Goal: Task Accomplishment & Management: Use online tool/utility

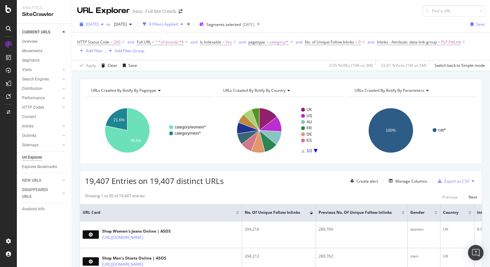
click at [99, 27] on span "[DATE]" at bounding box center [92, 24] width 13 height 6
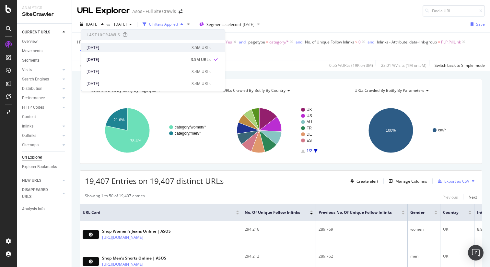
click at [105, 47] on div "2025 Aug. 12th" at bounding box center [137, 48] width 101 height 6
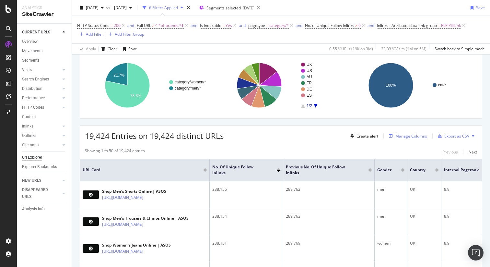
click at [408, 134] on div "Manage Columns" at bounding box center [412, 136] width 32 height 6
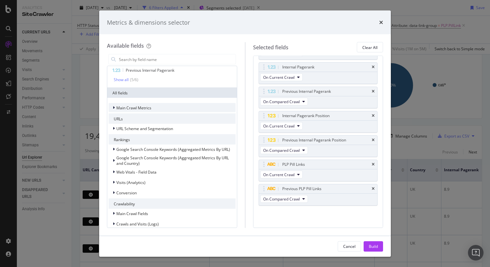
scroll to position [65, 0]
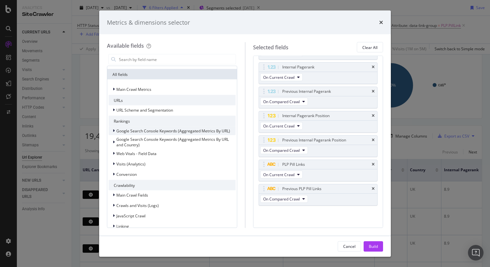
click at [157, 132] on span "Google Search Console Keywords (Aggregated Metrics By URL)" at bounding box center [173, 131] width 114 height 6
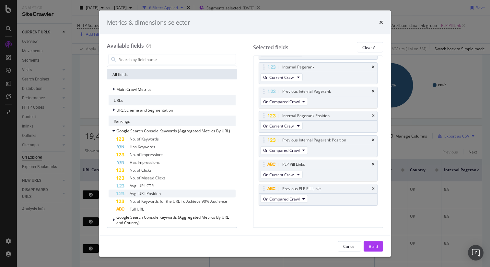
click at [143, 194] on span "Avg. URL Position" at bounding box center [145, 194] width 31 height 6
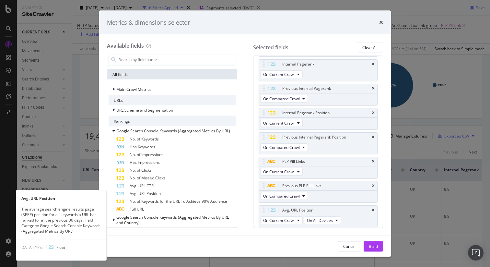
click at [143, 194] on span "Avg. URL Position" at bounding box center [145, 194] width 31 height 6
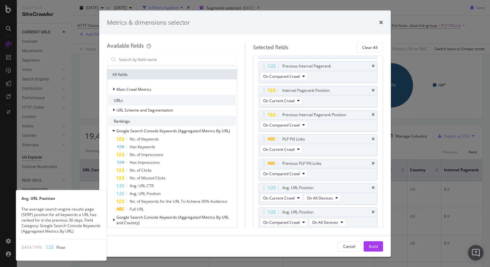
scroll to position [123, 0]
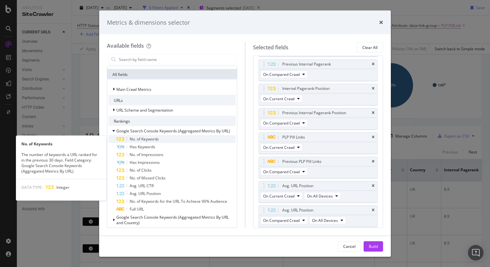
click at [138, 140] on span "No. of Keywords" at bounding box center [144, 139] width 29 height 6
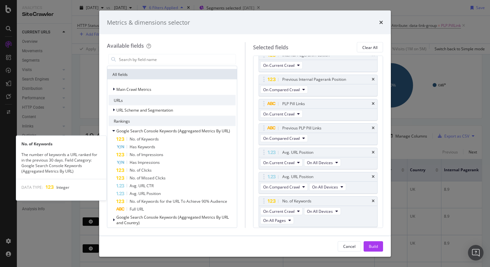
click at [138, 140] on span "No. of Keywords" at bounding box center [144, 139] width 29 height 6
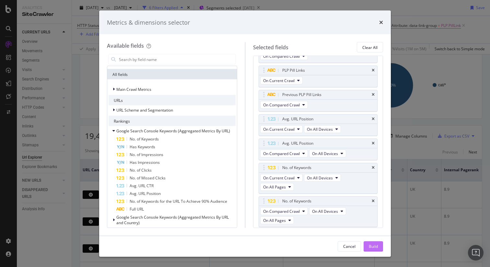
click at [373, 245] on div "Build" at bounding box center [373, 246] width 9 height 6
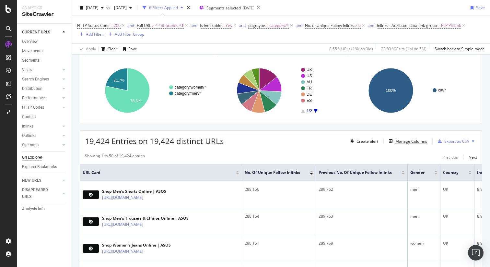
scroll to position [54, 0]
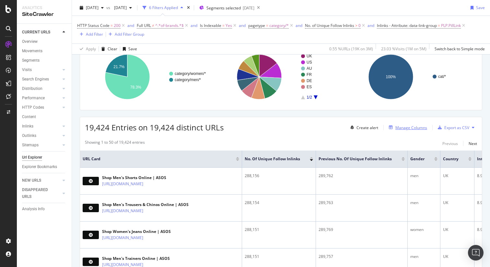
click at [411, 129] on div "Manage Columns" at bounding box center [412, 128] width 32 height 6
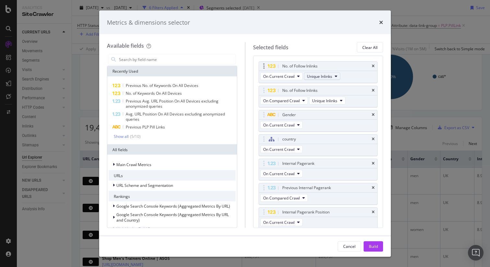
click at [335, 77] on icon "modal" at bounding box center [336, 76] width 3 height 4
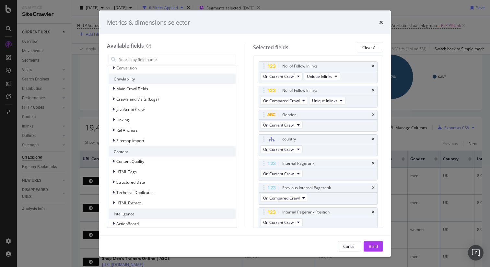
scroll to position [187, 0]
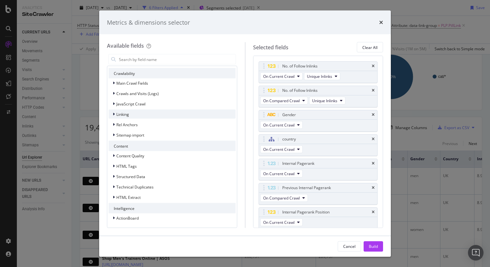
click at [135, 113] on div "Linking" at bounding box center [172, 114] width 127 height 9
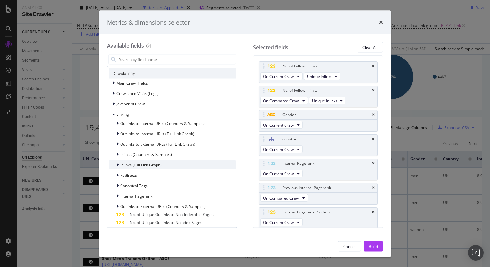
click at [143, 164] on span "Inlinks (Full Link Graph)" at bounding box center [141, 165] width 42 height 6
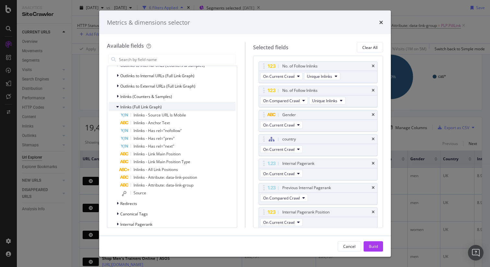
scroll to position [247, 0]
click at [146, 185] on span "Inlinks - Attribute: data-link-group" at bounding box center [164, 184] width 60 height 6
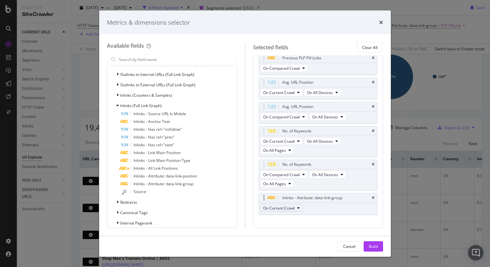
scroll to position [227, 0]
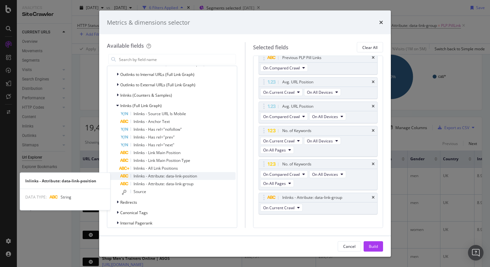
click at [188, 177] on span "Inlinks - Attribute: data-link-position" at bounding box center [166, 176] width 64 height 6
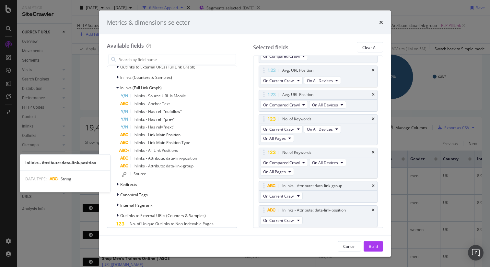
scroll to position [265, 0]
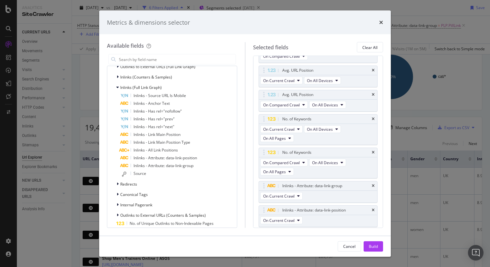
click at [374, 242] on div "Build" at bounding box center [373, 246] width 9 height 10
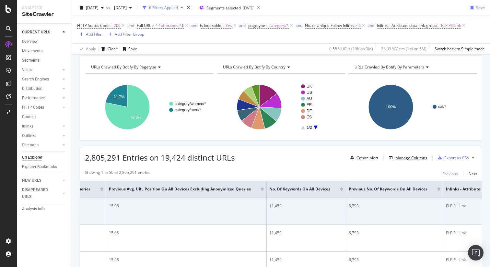
scroll to position [0, 908]
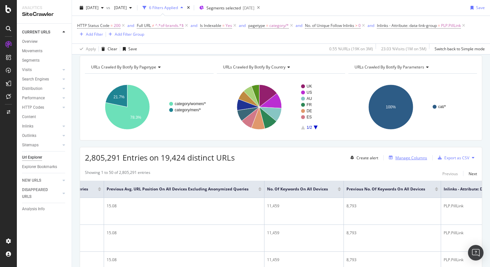
click at [411, 158] on div "Manage Columns" at bounding box center [412, 158] width 32 height 6
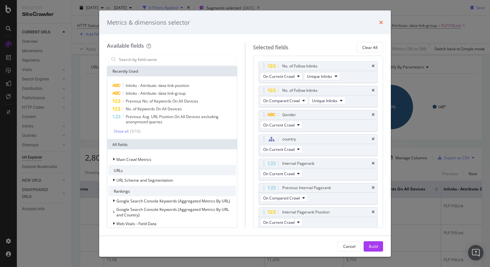
click at [382, 23] on icon "times" at bounding box center [382, 22] width 4 height 5
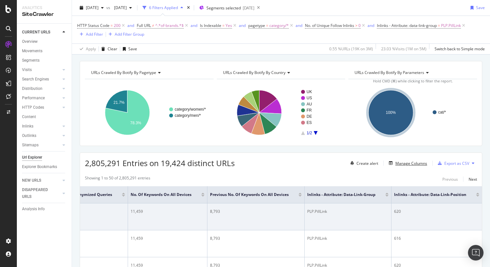
scroll to position [0, 0]
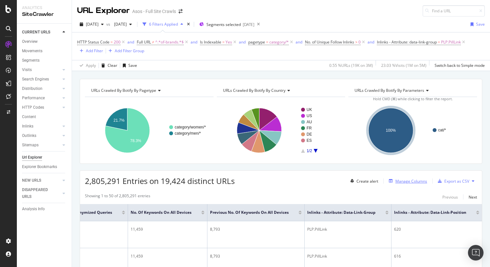
click at [412, 180] on div "Manage Columns" at bounding box center [412, 181] width 32 height 6
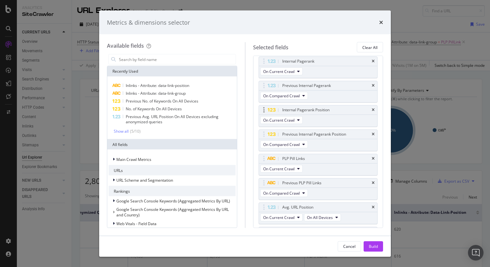
scroll to position [260, 0]
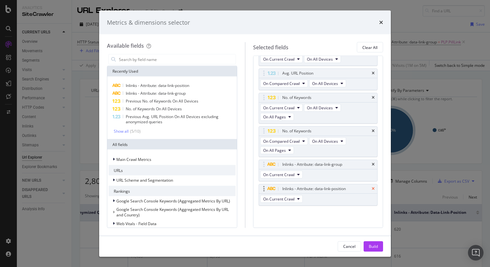
click at [374, 189] on icon "times" at bounding box center [373, 189] width 3 height 4
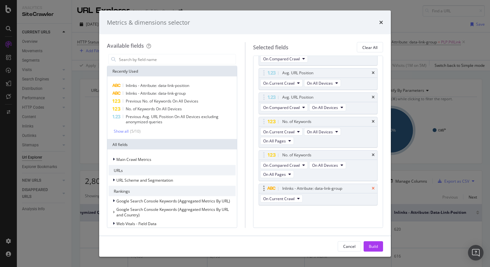
click at [374, 188] on icon "times" at bounding box center [373, 189] width 3 height 4
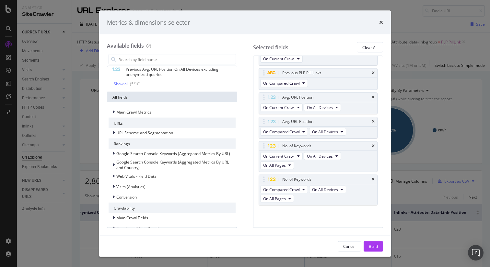
scroll to position [48, 0]
click at [156, 152] on span "Google Search Console Keywords (Aggregated Metrics By URL)" at bounding box center [173, 153] width 114 height 6
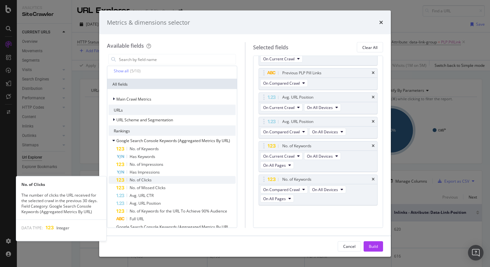
scroll to position [61, 0]
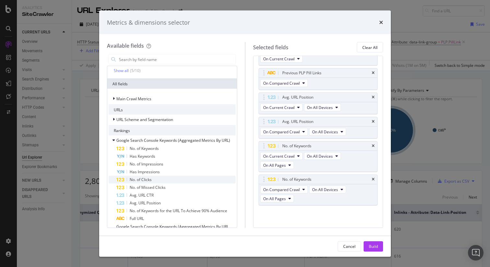
click at [152, 177] on div "No. of Clicks" at bounding box center [175, 180] width 119 height 8
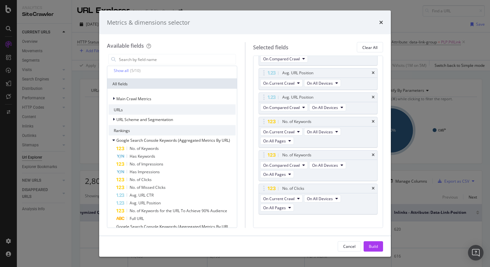
click at [152, 177] on div "No. of Clicks" at bounding box center [175, 180] width 119 height 8
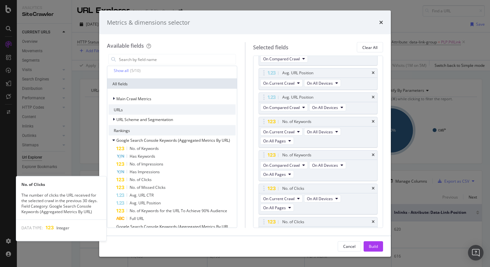
scroll to position [257, 0]
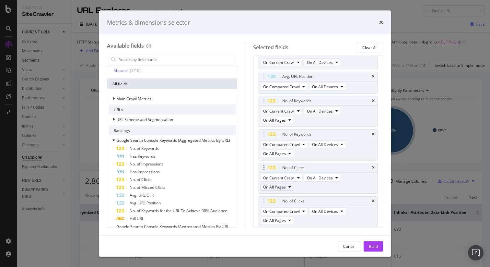
click at [289, 186] on icon "modal" at bounding box center [290, 187] width 3 height 4
click at [322, 178] on span "On All Devices" at bounding box center [320, 178] width 26 height 6
click at [299, 177] on icon "modal" at bounding box center [298, 178] width 3 height 4
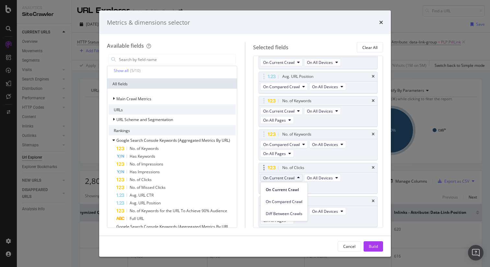
click at [299, 177] on icon "modal" at bounding box center [298, 178] width 3 height 4
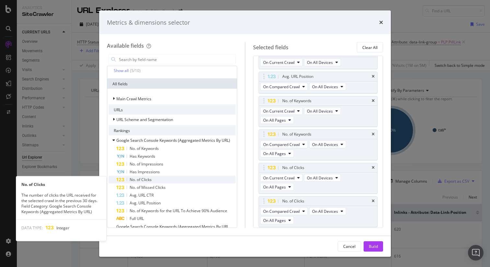
click at [158, 180] on div "No. of Clicks" at bounding box center [175, 180] width 119 height 8
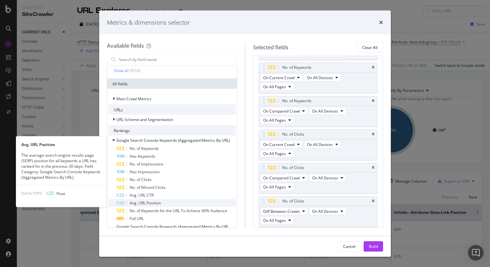
click at [156, 203] on span "Avg. URL Position" at bounding box center [145, 203] width 31 height 6
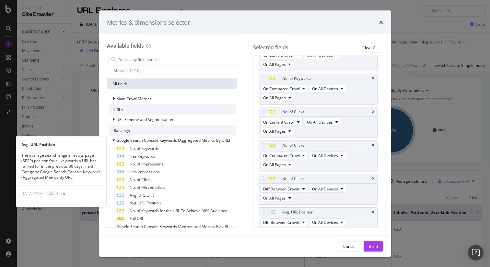
scroll to position [315, 0]
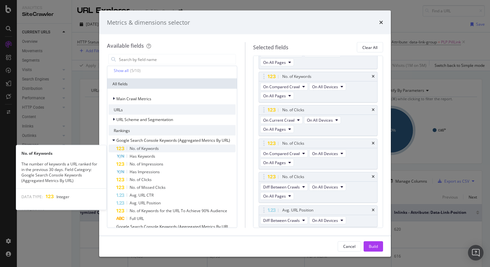
click at [152, 148] on span "No. of Keywords" at bounding box center [144, 149] width 29 height 6
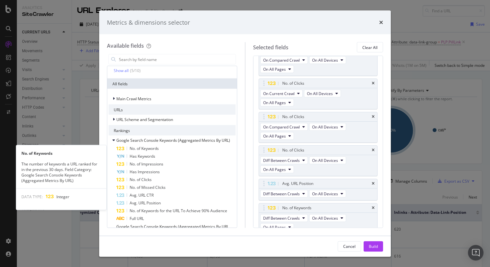
scroll to position [348, 0]
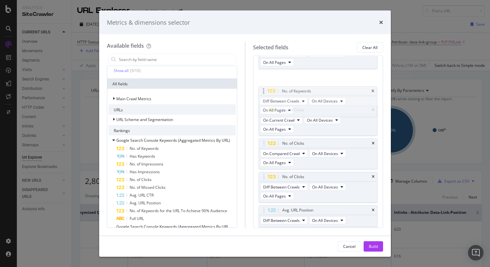
drag, startPoint x: 263, startPoint y: 203, endPoint x: 263, endPoint y: 92, distance: 110.9
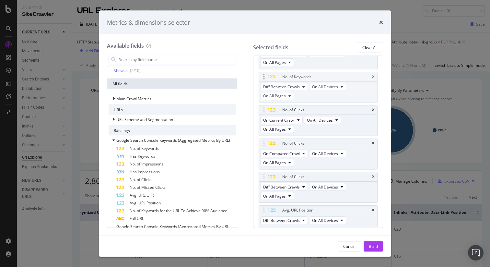
click at [263, 92] on body "Analytics SiteCrawler CURRENT URLS Overview Movements Segments Visits Analysis …" at bounding box center [245, 133] width 490 height 267
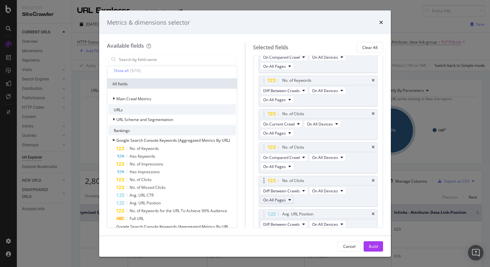
scroll to position [346, 0]
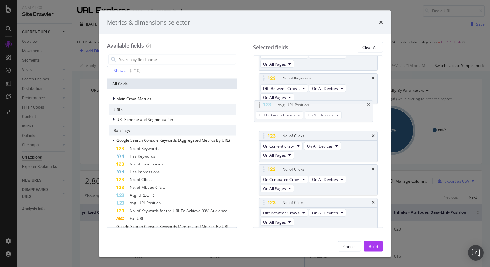
drag, startPoint x: 264, startPoint y: 212, endPoint x: 259, endPoint y: 106, distance: 106.2
click at [259, 106] on body "Analytics SiteCrawler CURRENT URLS Overview Movements Segments Visits Analysis …" at bounding box center [245, 133] width 490 height 267
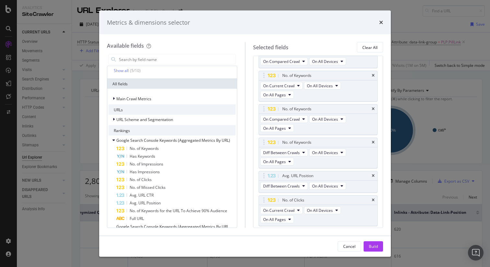
scroll to position [273, 0]
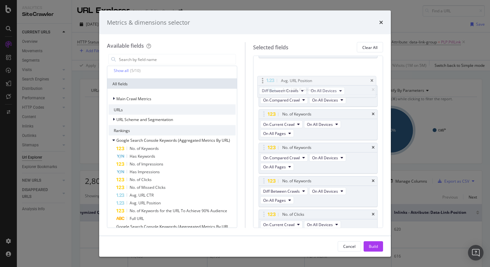
drag, startPoint x: 265, startPoint y: 185, endPoint x: 263, endPoint y: 81, distance: 103.8
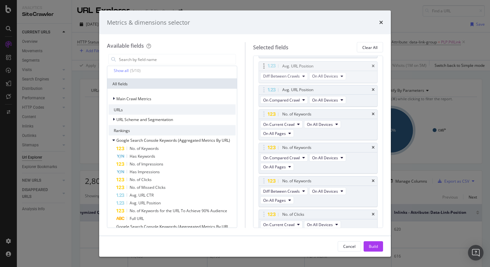
click at [263, 81] on body "Analytics SiteCrawler CURRENT URLS Overview Movements Segments Visits Analysis …" at bounding box center [245, 133] width 490 height 267
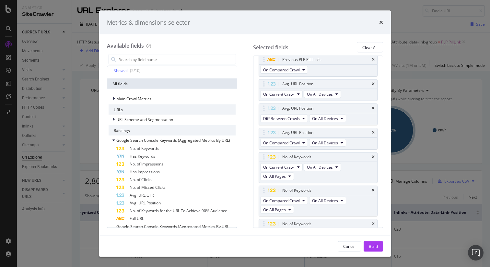
scroll to position [222, 0]
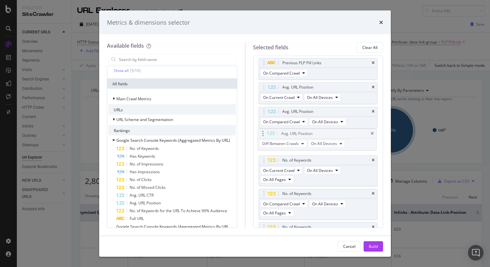
drag, startPoint x: 264, startPoint y: 112, endPoint x: 263, endPoint y: 134, distance: 21.8
click at [373, 249] on div "Build" at bounding box center [373, 246] width 9 height 10
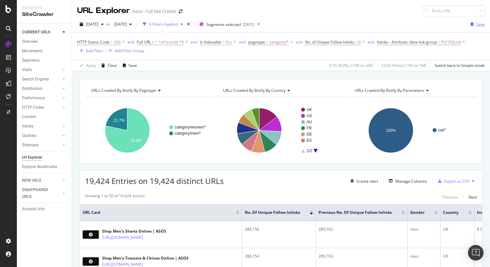
click at [478, 26] on div "Save" at bounding box center [481, 24] width 9 height 6
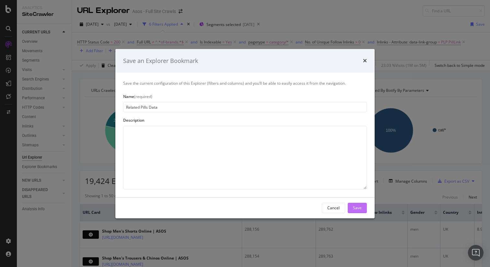
type input "Related Pills Data"
click at [360, 209] on div "Save" at bounding box center [357, 208] width 9 height 6
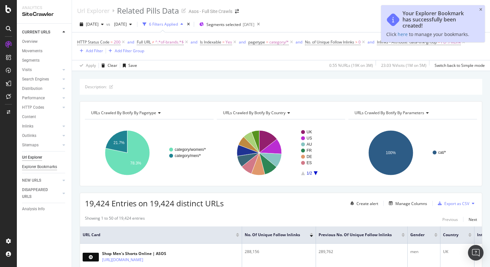
click at [42, 166] on div "Explorer Bookmarks" at bounding box center [39, 166] width 35 height 7
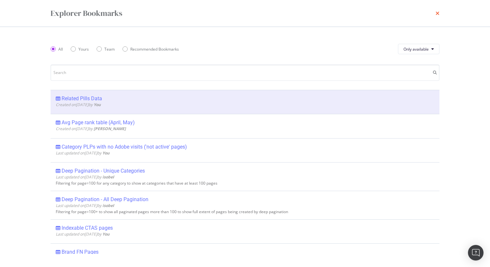
click at [439, 14] on icon "times" at bounding box center [438, 13] width 4 height 5
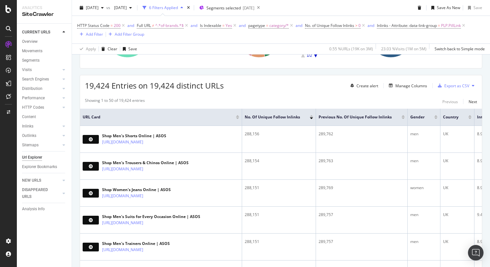
scroll to position [120, 0]
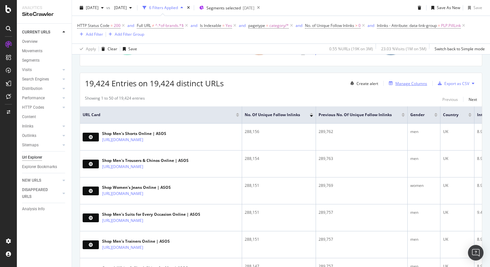
click at [408, 83] on div "Manage Columns" at bounding box center [412, 84] width 32 height 6
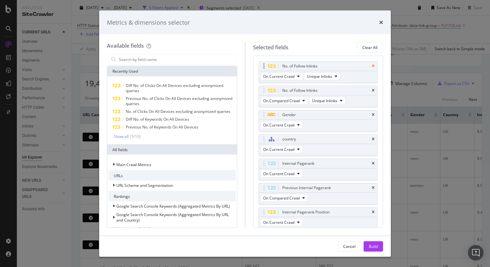
click at [373, 66] on icon "times" at bounding box center [373, 66] width 3 height 4
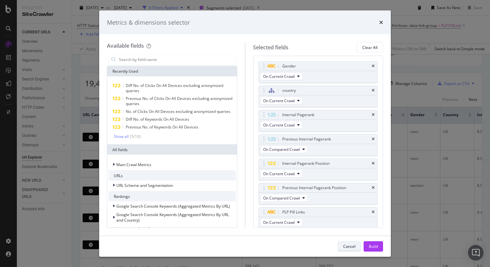
click at [346, 248] on div "Cancel" at bounding box center [350, 246] width 12 height 6
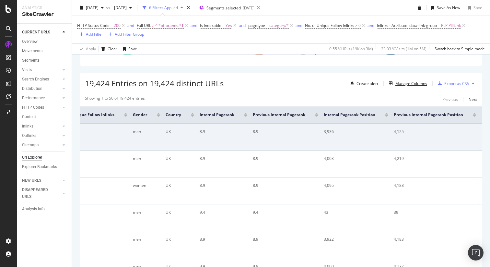
scroll to position [0, 280]
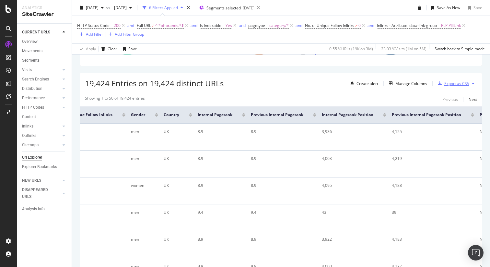
click at [449, 83] on div "Export as CSV" at bounding box center [457, 84] width 25 height 6
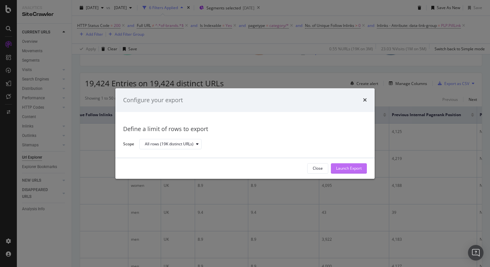
click at [353, 167] on div "Launch Export" at bounding box center [349, 169] width 26 height 6
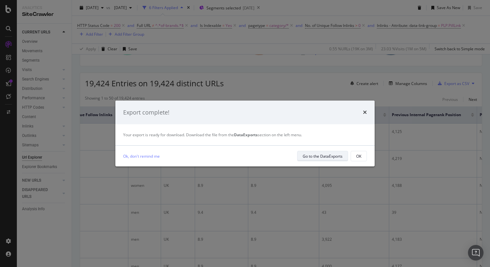
click at [316, 156] on div "Go to the DataExports" at bounding box center [323, 156] width 40 height 6
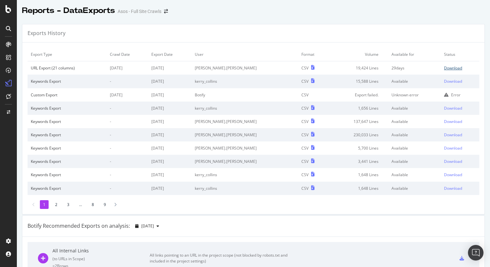
click at [449, 68] on div "Download" at bounding box center [453, 68] width 18 height 6
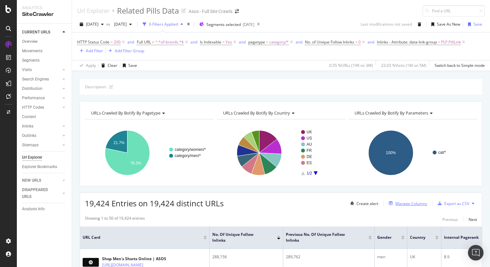
click at [407, 206] on div "Manage Columns" at bounding box center [412, 204] width 32 height 6
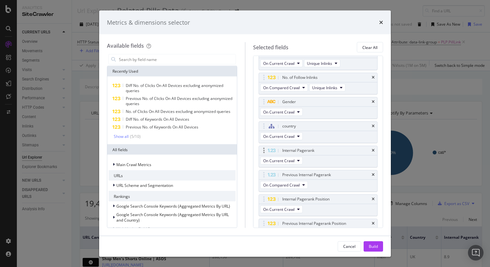
scroll to position [13, 0]
click at [265, 176] on div "modal" at bounding box center [263, 174] width 7 height 6
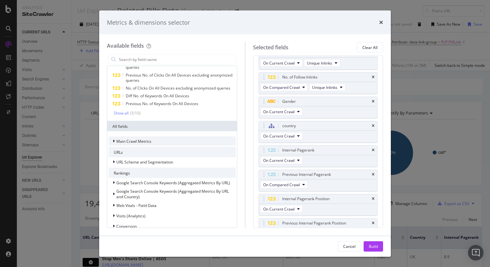
scroll to position [25, 0]
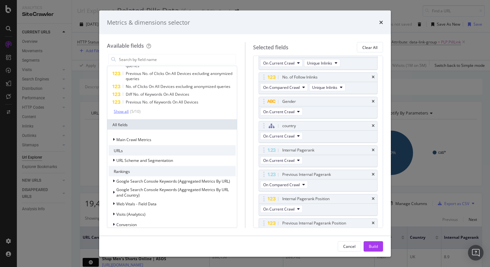
click at [125, 112] on div "Show all" at bounding box center [121, 111] width 15 height 5
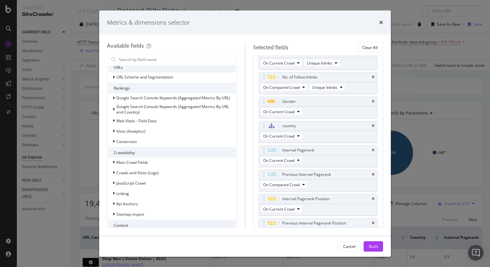
scroll to position [165, 0]
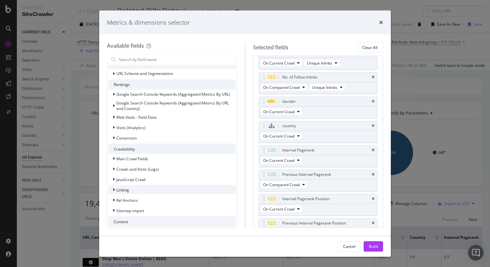
click at [128, 189] on span "Linking" at bounding box center [122, 190] width 13 height 6
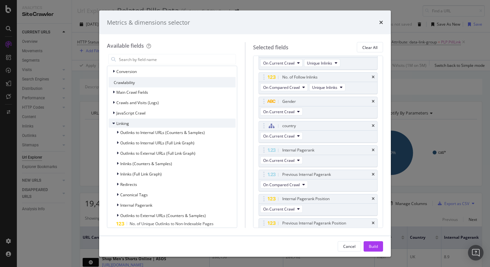
scroll to position [239, 0]
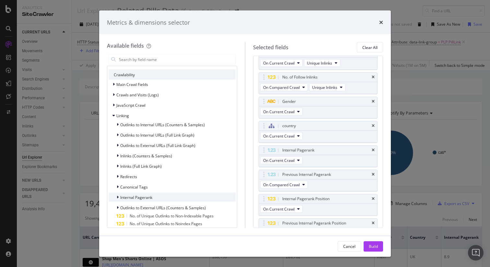
click at [129, 199] on span "Internal Pagerank" at bounding box center [136, 197] width 32 height 6
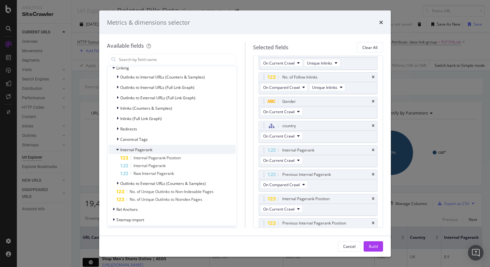
scroll to position [292, 0]
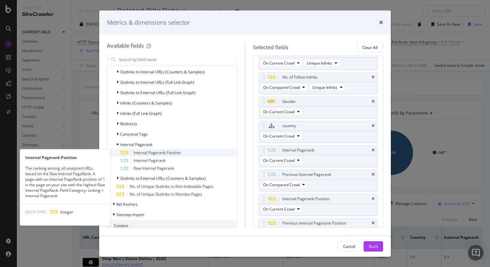
click at [142, 154] on span "Internal Pagerank Position" at bounding box center [157, 153] width 47 height 6
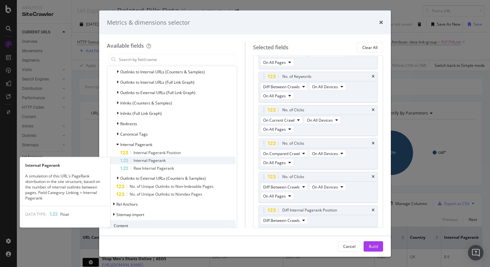
click at [143, 159] on span "Internal Pagerank" at bounding box center [150, 161] width 32 height 6
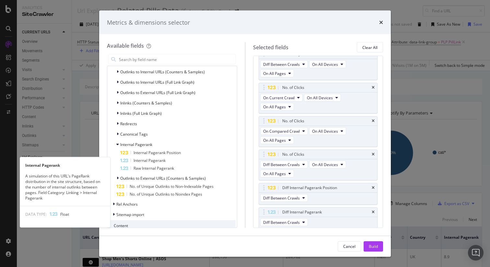
scroll to position [397, 0]
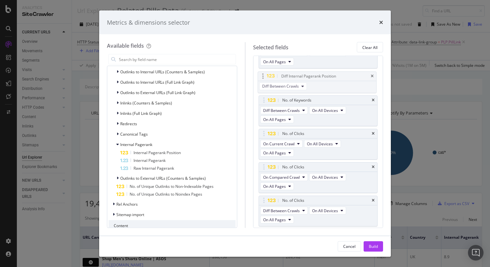
drag, startPoint x: 265, startPoint y: 185, endPoint x: 264, endPoint y: 75, distance: 110.0
click at [264, 75] on body "Analytics SiteCrawler CURRENT URLS Overview Movements Segments Visits Analysis …" at bounding box center [245, 133] width 490 height 267
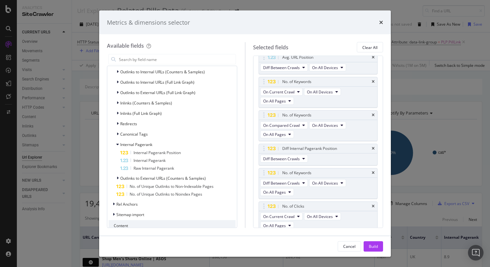
scroll to position [298, 0]
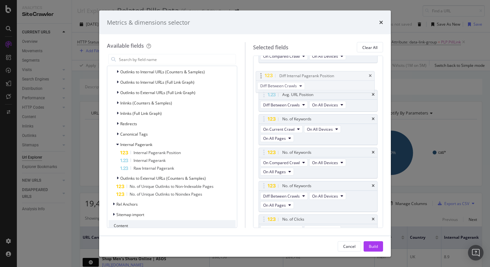
drag, startPoint x: 263, startPoint y: 150, endPoint x: 260, endPoint y: 70, distance: 79.9
click at [260, 70] on body "Analytics SiteCrawler CURRENT URLS Overview Movements Segments Visits Analysis …" at bounding box center [245, 133] width 490 height 267
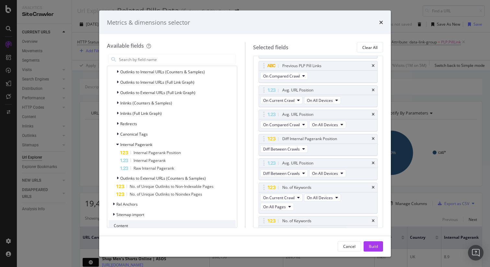
scroll to position [218, 0]
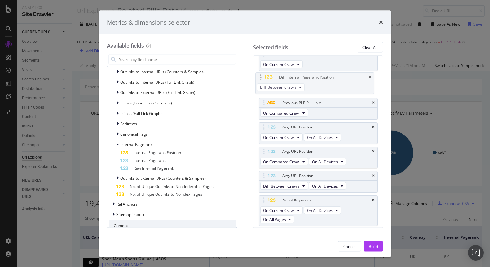
drag, startPoint x: 263, startPoint y: 139, endPoint x: 260, endPoint y: 75, distance: 63.4
click at [260, 75] on body "Analytics SiteCrawler CURRENT URLS Overview Movements Segments Visits Analysis …" at bounding box center [245, 133] width 490 height 267
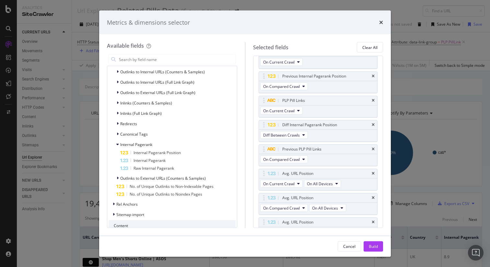
scroll to position [159, 0]
drag, startPoint x: 264, startPoint y: 125, endPoint x: 263, endPoint y: 98, distance: 27.6
click at [263, 98] on body "Analytics SiteCrawler CURRENT URLS Overview Movements Segments Visits Analysis …" at bounding box center [245, 133] width 490 height 267
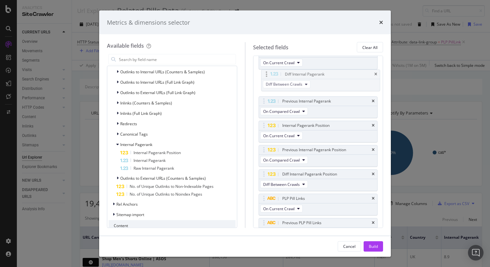
scroll to position [110, 0]
drag, startPoint x: 263, startPoint y: 190, endPoint x: 264, endPoint y: 102, distance: 87.9
click at [264, 102] on body "Analytics SiteCrawler CURRENT URLS Overview Movements Segments Visits Analysis …" at bounding box center [245, 133] width 490 height 267
click at [373, 246] on div "Build" at bounding box center [373, 246] width 9 height 6
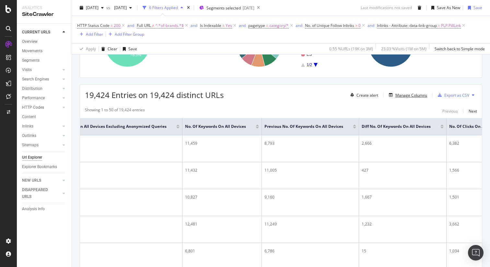
scroll to position [0, 1373]
click at [402, 96] on div "Manage Columns" at bounding box center [412, 95] width 32 height 6
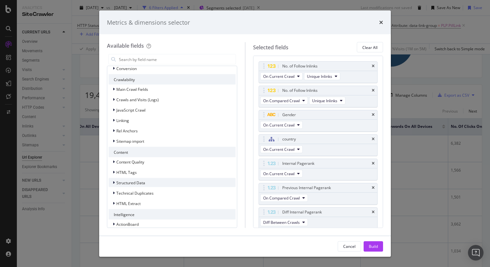
scroll to position [187, 0]
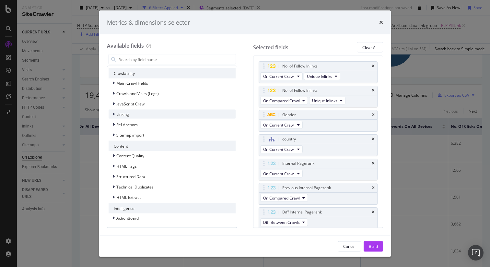
click at [126, 113] on span "Linking" at bounding box center [122, 114] width 13 height 6
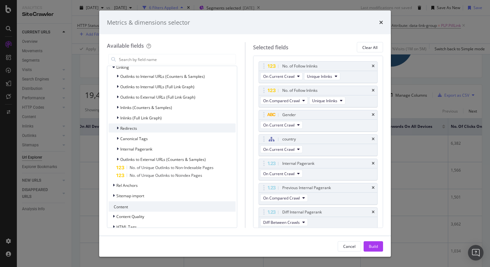
scroll to position [236, 0]
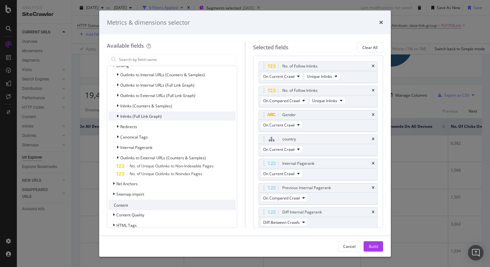
click at [129, 117] on span "Inlinks (Full Link Graph)" at bounding box center [141, 116] width 42 height 6
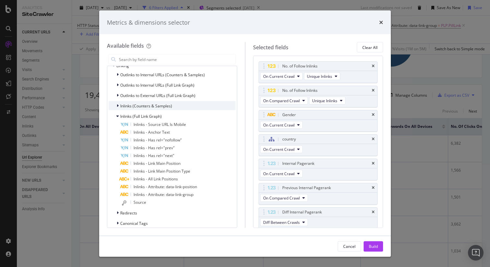
click at [139, 106] on span "Inlinks (Counters & Samples)" at bounding box center [146, 106] width 52 height 6
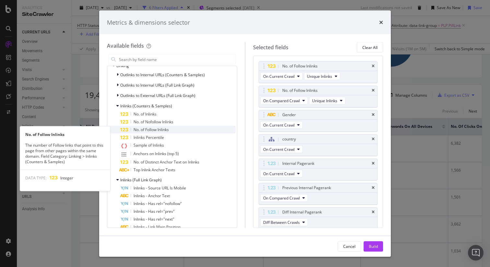
click at [168, 130] on span "No. of Follow Inlinks" at bounding box center [151, 130] width 35 height 6
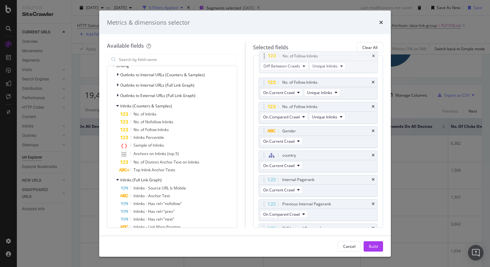
scroll to position [0, 0]
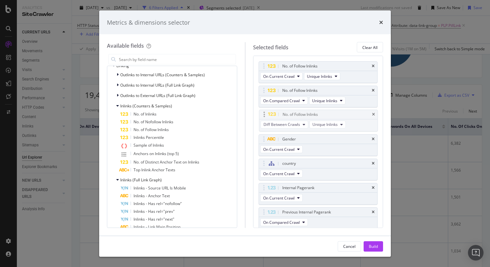
drag, startPoint x: 263, startPoint y: 212, endPoint x: 264, endPoint y: 116, distance: 95.7
click at [264, 116] on body "Analytics SiteCrawler CURRENT URLS Overview Movements Segments Visits Analysis …" at bounding box center [245, 133] width 490 height 267
click at [377, 246] on div "Build" at bounding box center [373, 246] width 9 height 6
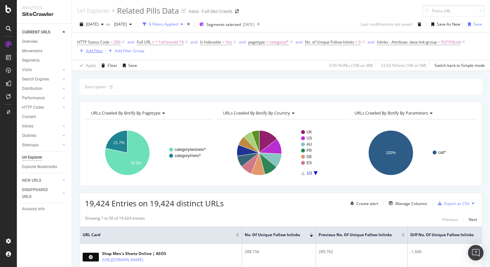
click at [96, 51] on div "Add Filter" at bounding box center [94, 51] width 17 height 6
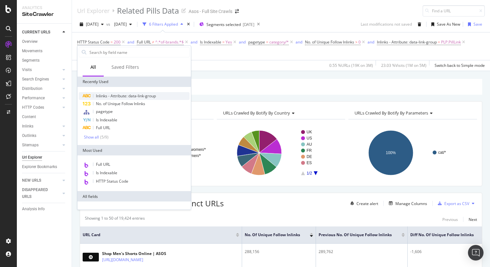
click at [121, 98] on span "Inlinks - Attribute: data-link-group" at bounding box center [126, 96] width 60 height 6
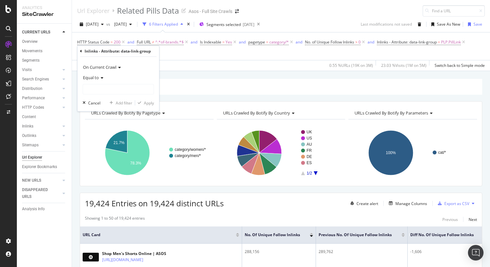
click at [99, 78] on span "Equal to" at bounding box center [91, 78] width 16 height 6
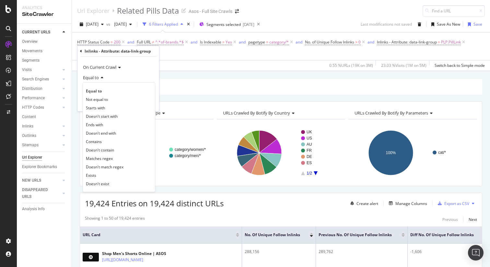
click at [99, 78] on span "Equal to" at bounding box center [91, 78] width 16 height 6
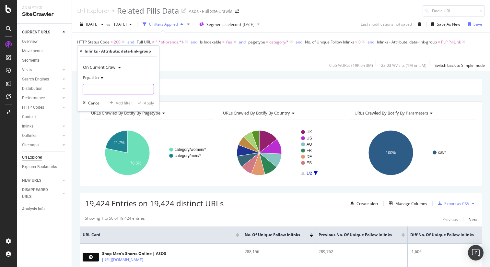
click at [109, 91] on input "text" at bounding box center [118, 89] width 71 height 10
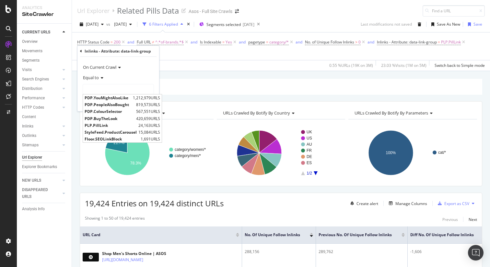
click at [97, 78] on span "Equal to" at bounding box center [91, 78] width 16 height 6
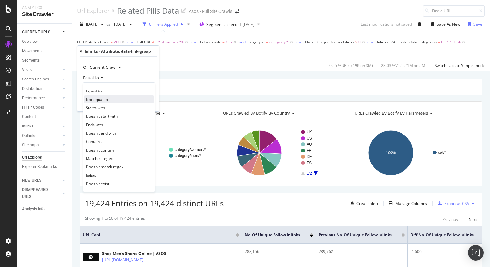
click at [100, 101] on span "Not equal to" at bounding box center [97, 100] width 22 height 6
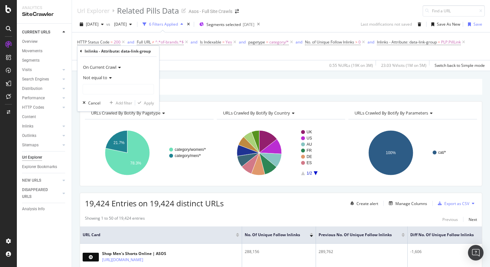
click at [103, 76] on span "Not equal to" at bounding box center [95, 78] width 24 height 6
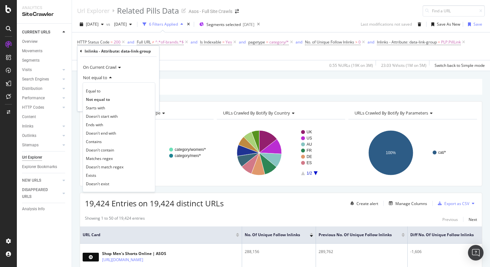
click at [103, 77] on span "Not equal to" at bounding box center [95, 78] width 24 height 6
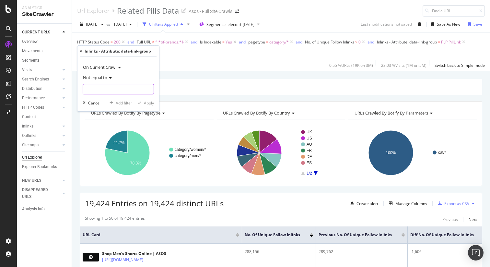
click at [101, 87] on input "text" at bounding box center [118, 89] width 71 height 10
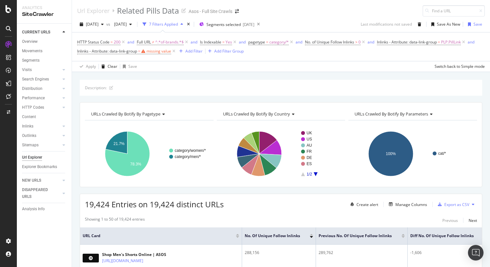
click at [172, 66] on div "Apply Clear Save Switch back to Simple mode" at bounding box center [281, 66] width 418 height 11
click at [176, 51] on icon at bounding box center [174, 51] width 6 height 6
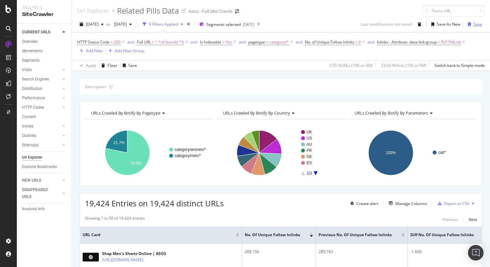
click at [476, 25] on div "Save" at bounding box center [478, 24] width 9 height 6
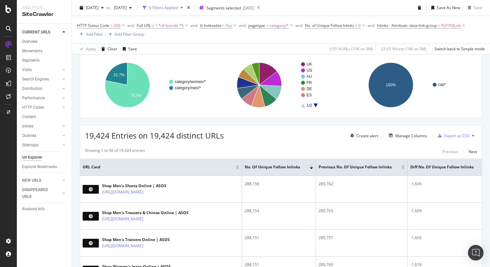
scroll to position [69, 0]
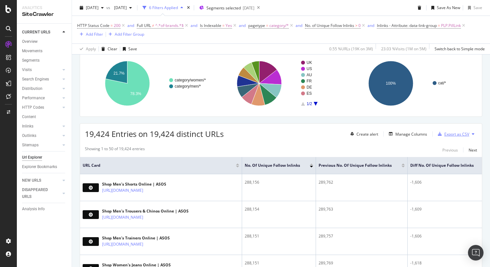
click at [463, 133] on div "Export as CSV" at bounding box center [457, 134] width 25 height 6
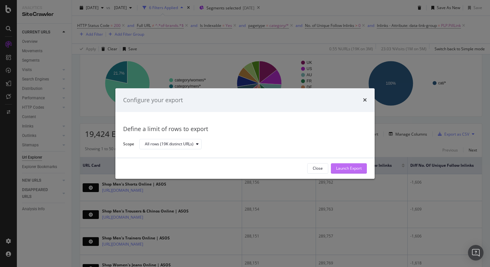
click at [359, 165] on div "Launch Export" at bounding box center [349, 168] width 26 height 10
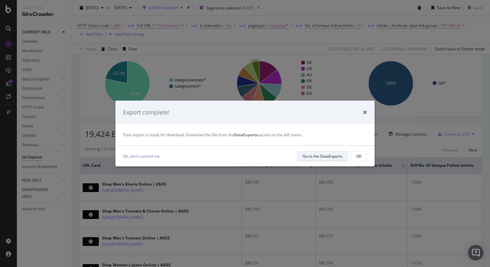
click at [317, 157] on div "Go to the DataExports" at bounding box center [323, 156] width 40 height 6
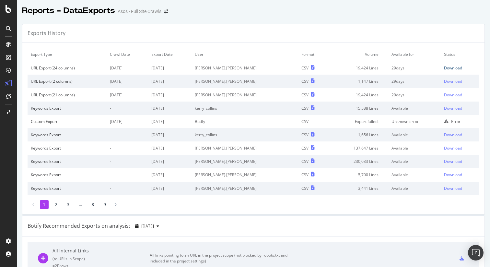
click at [449, 68] on div "Download" at bounding box center [453, 68] width 18 height 6
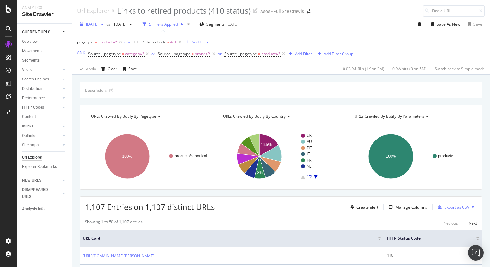
click at [99, 23] on span "2025 Aug. 5th" at bounding box center [92, 24] width 13 height 6
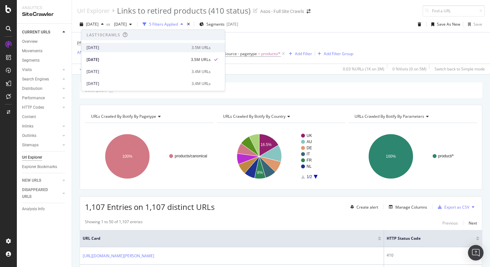
click at [102, 46] on div "2025 Aug. 12th" at bounding box center [137, 48] width 101 height 6
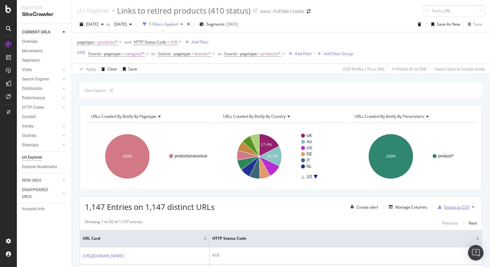
click at [457, 208] on div "Export as CSV" at bounding box center [457, 207] width 25 height 6
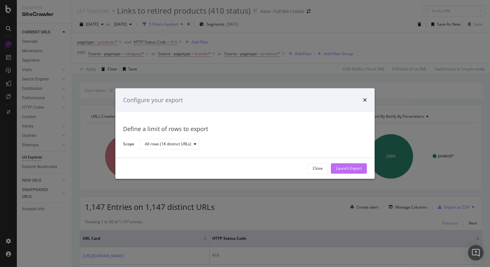
click at [345, 167] on div "Launch Export" at bounding box center [349, 169] width 26 height 6
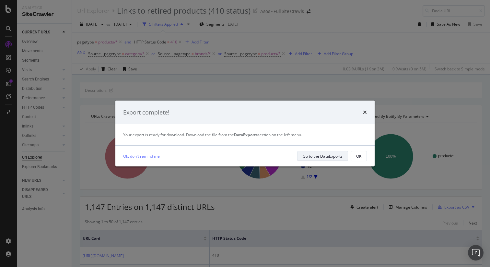
click at [316, 153] on div "Go to the DataExports" at bounding box center [323, 156] width 40 height 6
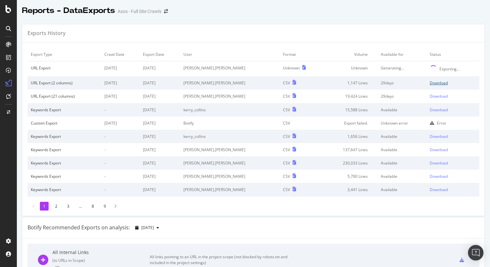
click at [434, 85] on div "Download" at bounding box center [439, 83] width 18 height 6
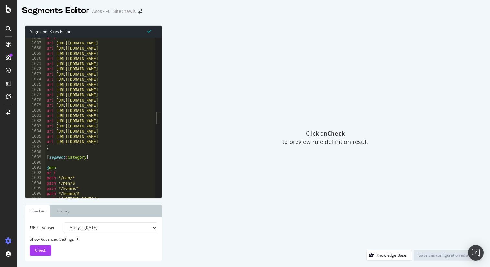
scroll to position [6498, 0]
